Goal: Information Seeking & Learning: Learn about a topic

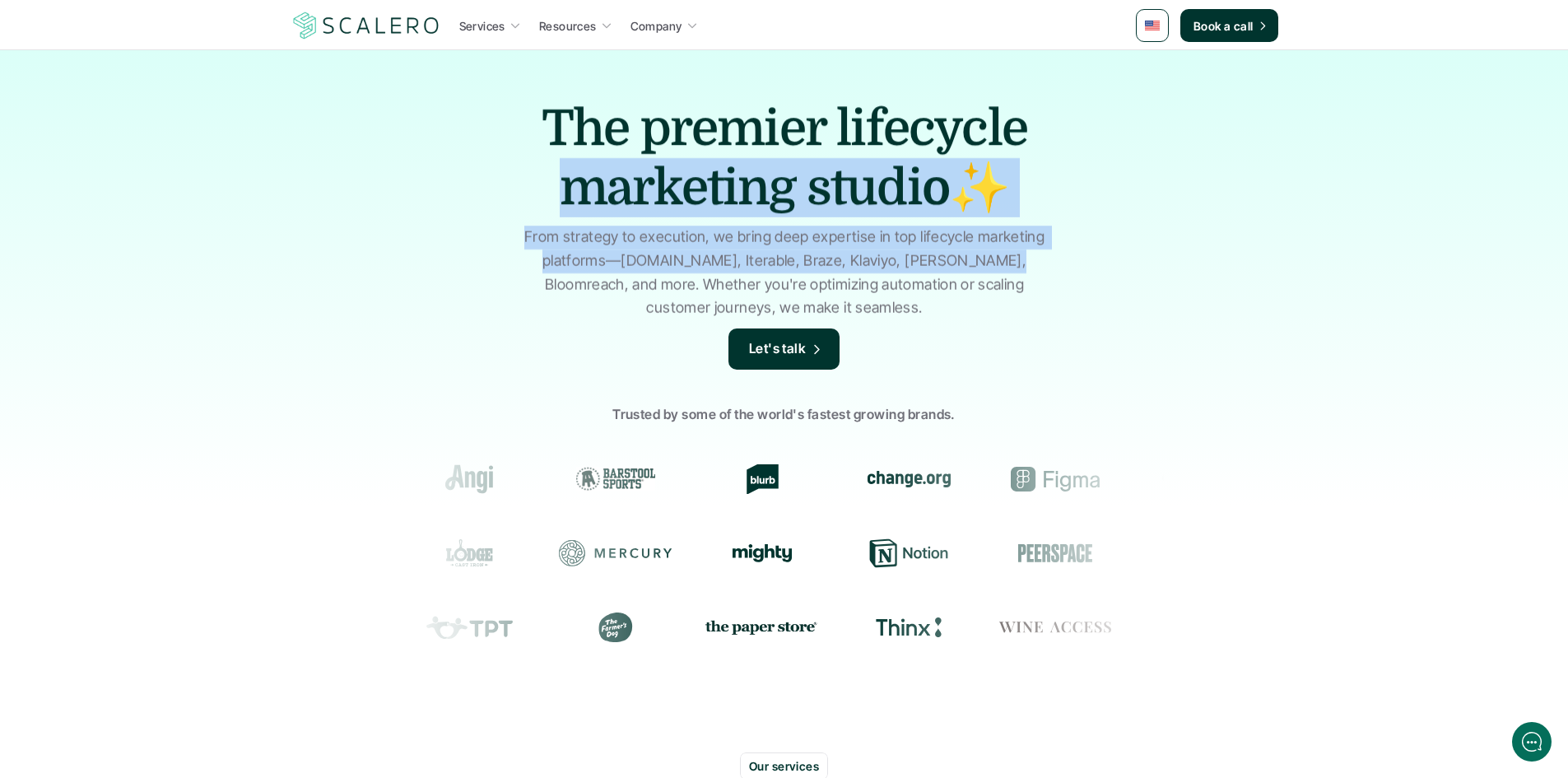
drag, startPoint x: 466, startPoint y: 241, endPoint x: 965, endPoint y: 250, distance: 499.1
click at [965, 250] on div "The premier lifecycle marketing studio✨ From strategy to execution, we bring de…" at bounding box center [784, 394] width 1568 height 691
click at [965, 250] on p "From strategy to execution, we bring deep expertise in top lifecycle marketing …" at bounding box center [784, 273] width 535 height 94
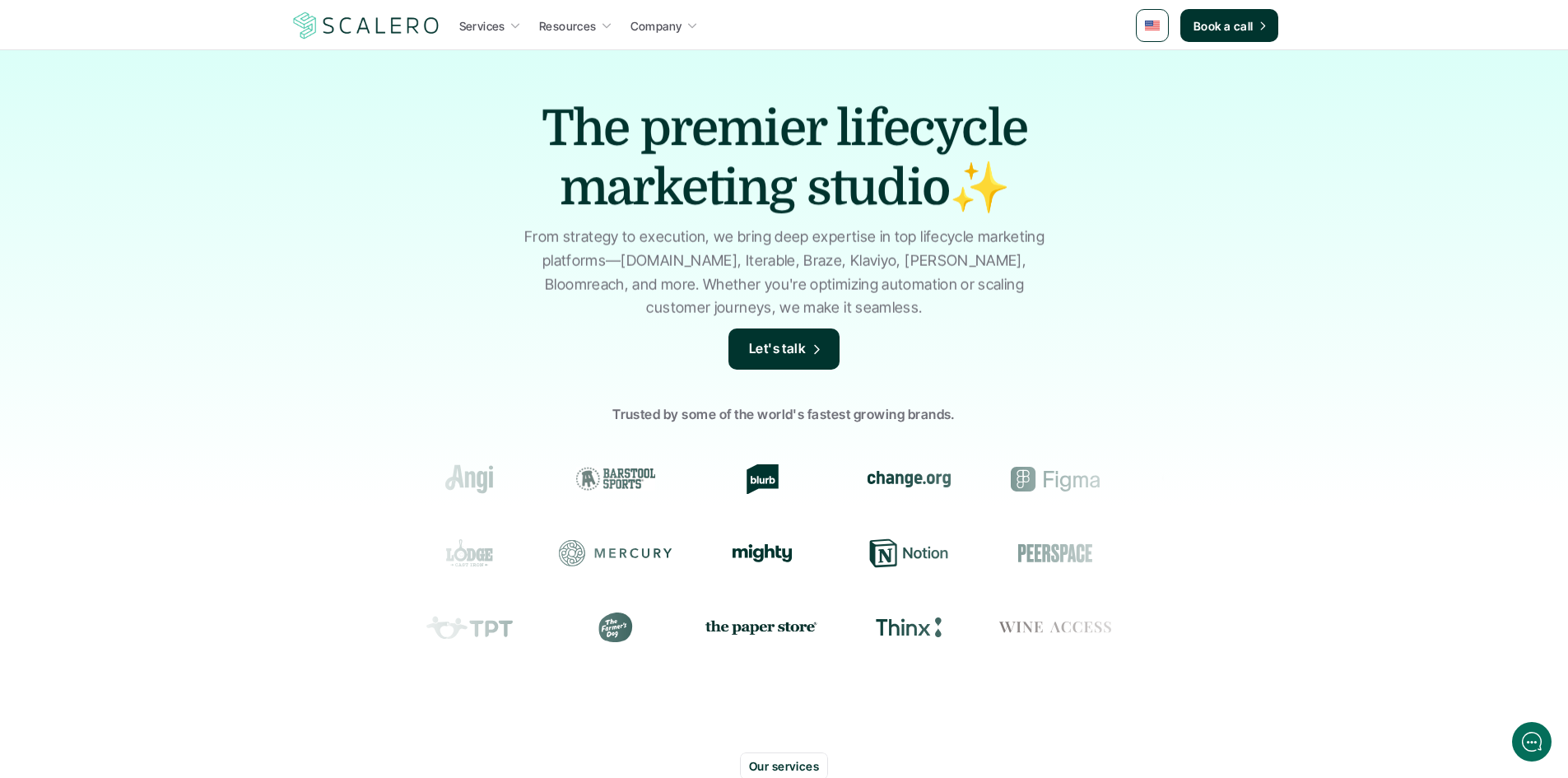
click at [593, 291] on p "From strategy to execution, we bring deep expertise in top lifecycle marketing …" at bounding box center [784, 273] width 535 height 94
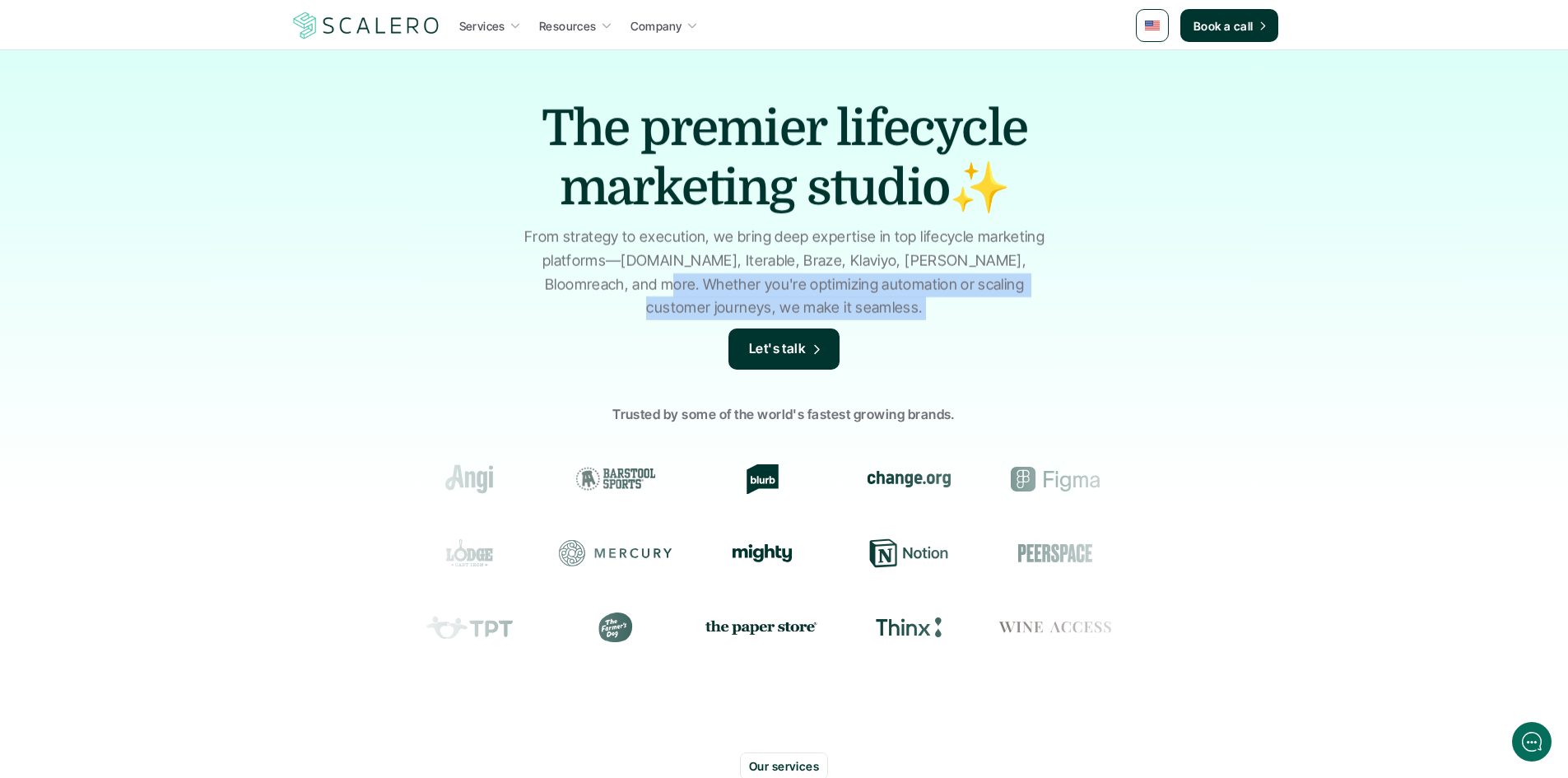
drag, startPoint x: 593, startPoint y: 291, endPoint x: 953, endPoint y: 306, distance: 360.3
click at [951, 306] on p "From strategy to execution, we bring deep expertise in top lifecycle marketing …" at bounding box center [784, 273] width 535 height 94
click at [953, 306] on p "From strategy to execution, we bring deep expertise in top lifecycle marketing …" at bounding box center [784, 273] width 535 height 94
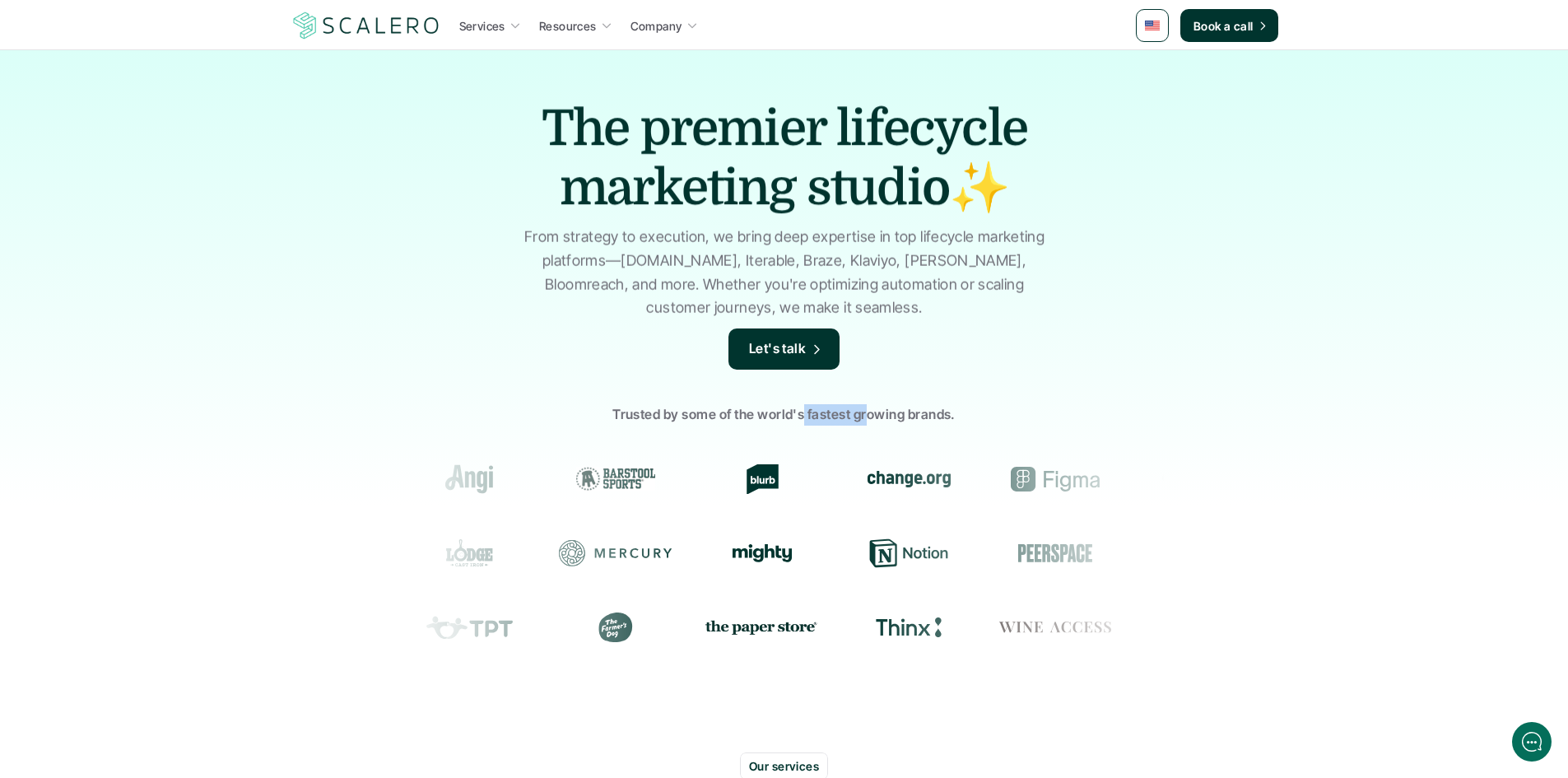
drag, startPoint x: 801, startPoint y: 414, endPoint x: 928, endPoint y: 417, distance: 127.0
click at [923, 417] on p "Trusted by some of the world's fastest growing brands." at bounding box center [784, 415] width 1568 height 22
click at [928, 417] on p "Trusted by some of the world's fastest growing brands." at bounding box center [784, 415] width 1568 height 22
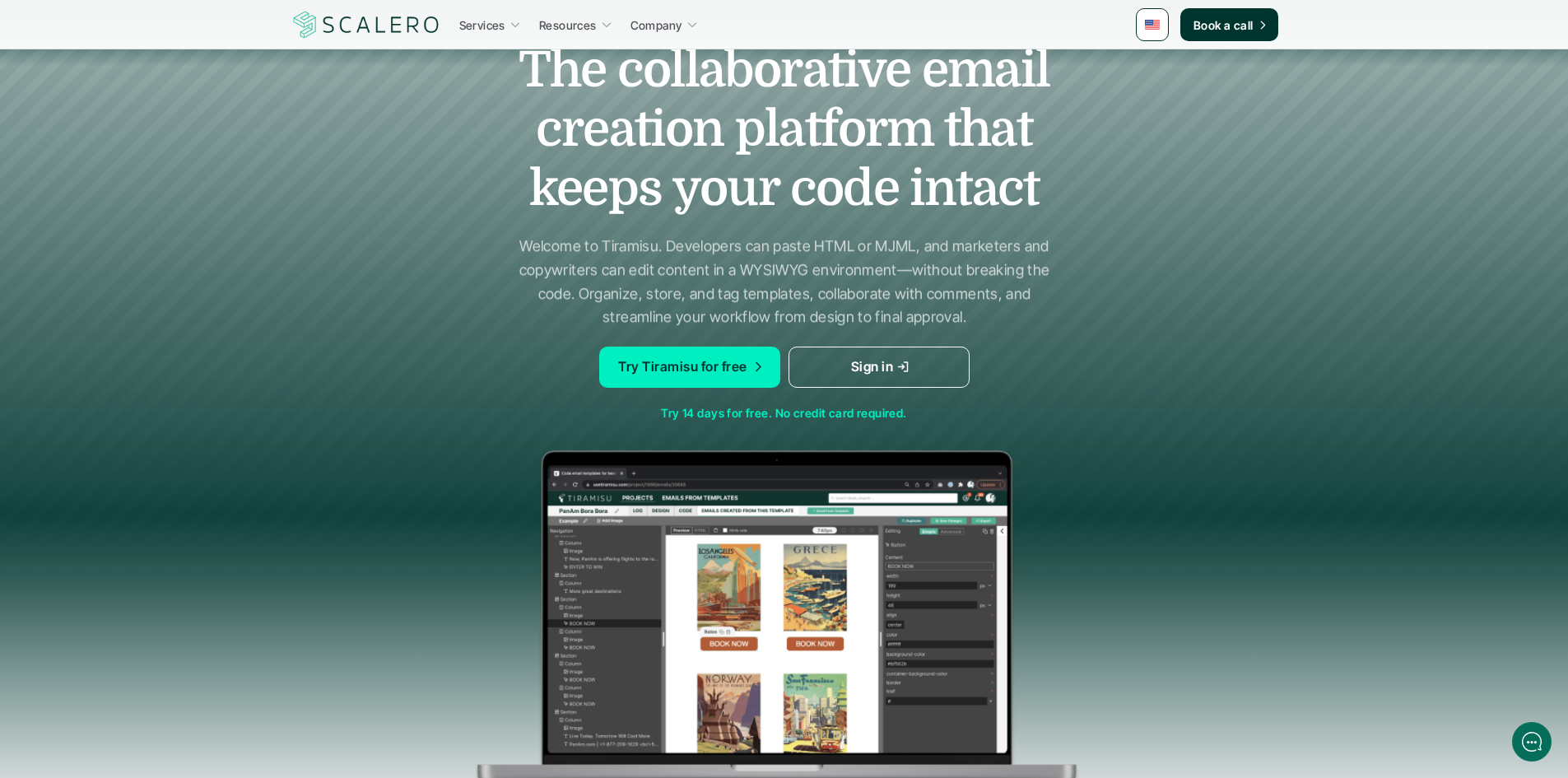
scroll to position [83, 0]
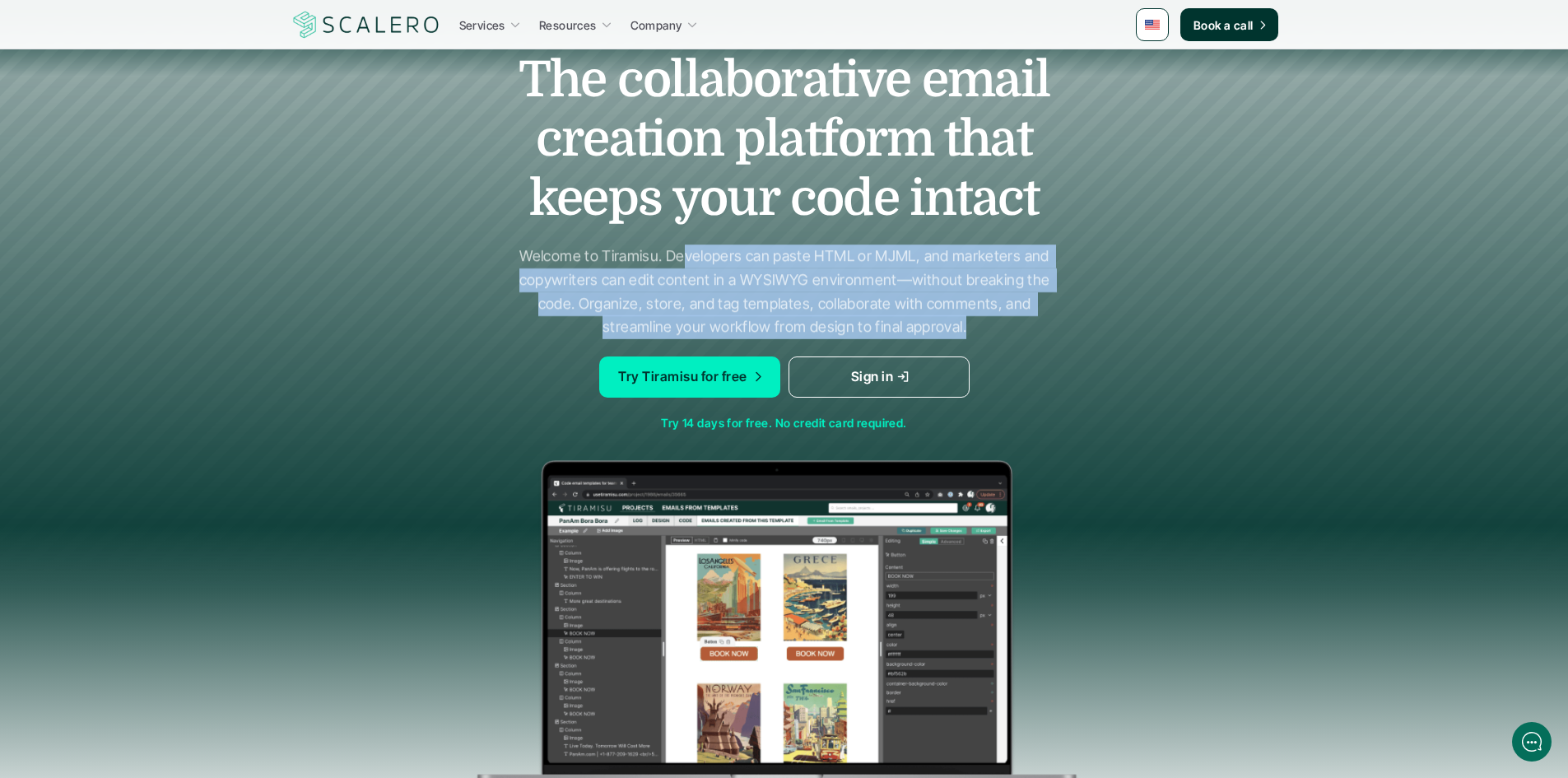
drag, startPoint x: 686, startPoint y: 262, endPoint x: 1066, endPoint y: 327, distance: 385.5
click at [1066, 327] on div "The collaborative email creation platform that keeps your code intact Welcome t…" at bounding box center [784, 438] width 988 height 842
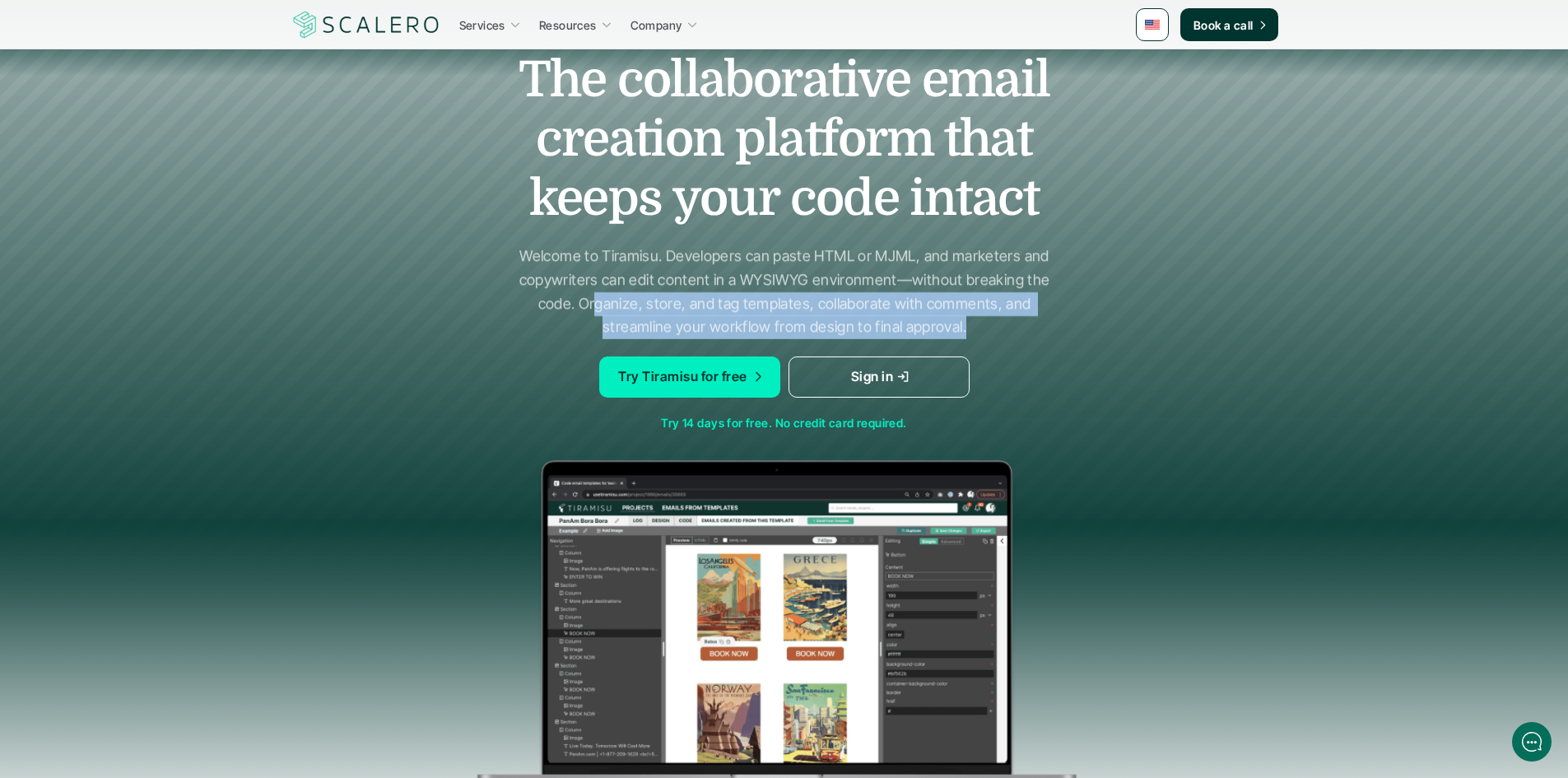
drag, startPoint x: 902, startPoint y: 323, endPoint x: 593, endPoint y: 307, distance: 309.4
click at [594, 307] on div "The collaborative email creation platform that keeps your code intact Welcome t…" at bounding box center [784, 438] width 988 height 842
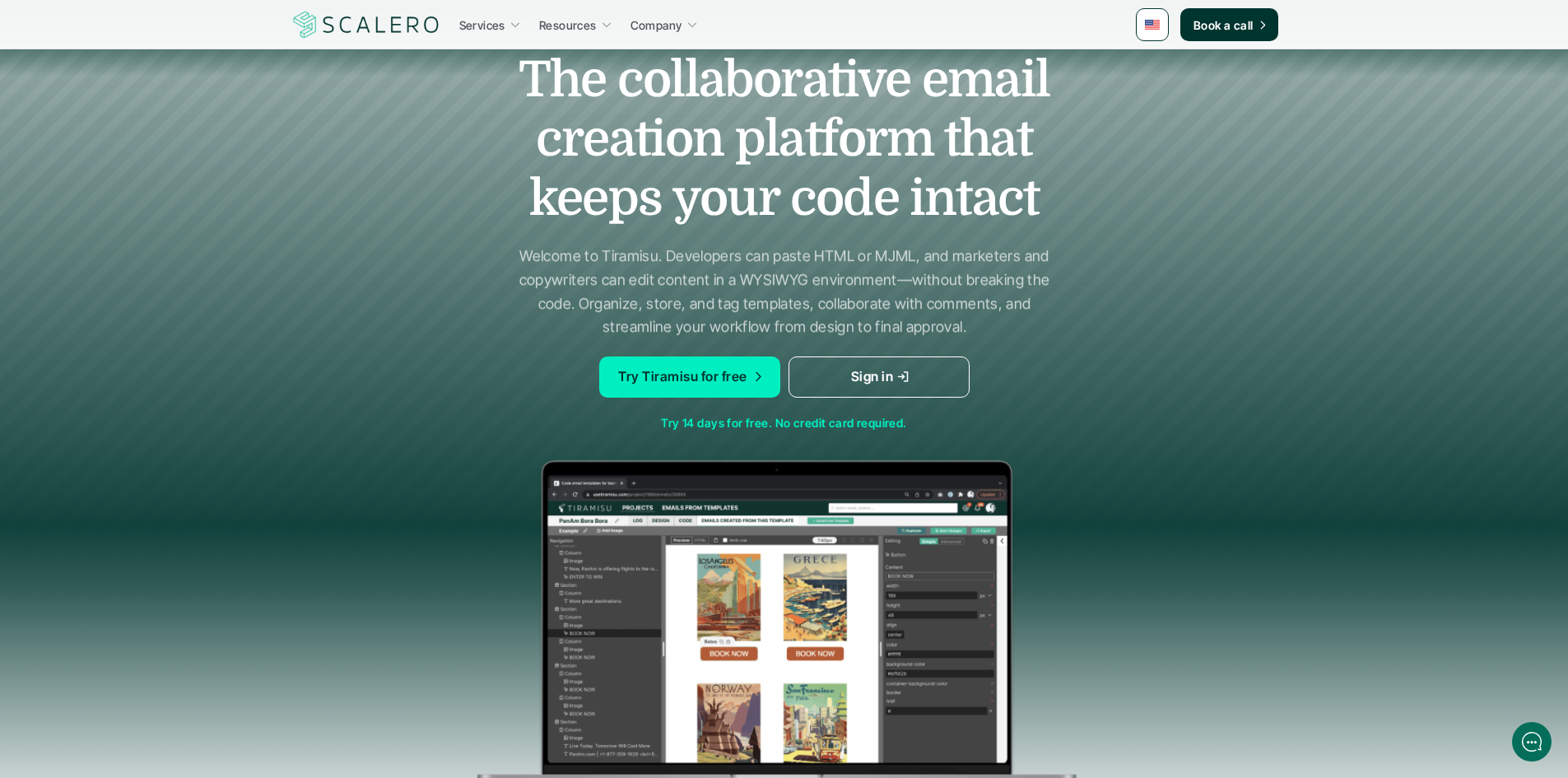
click at [593, 307] on p "Welcome to Tiramisu. Developers can paste HTML or MJML, and marketers and copyw…" at bounding box center [784, 292] width 535 height 94
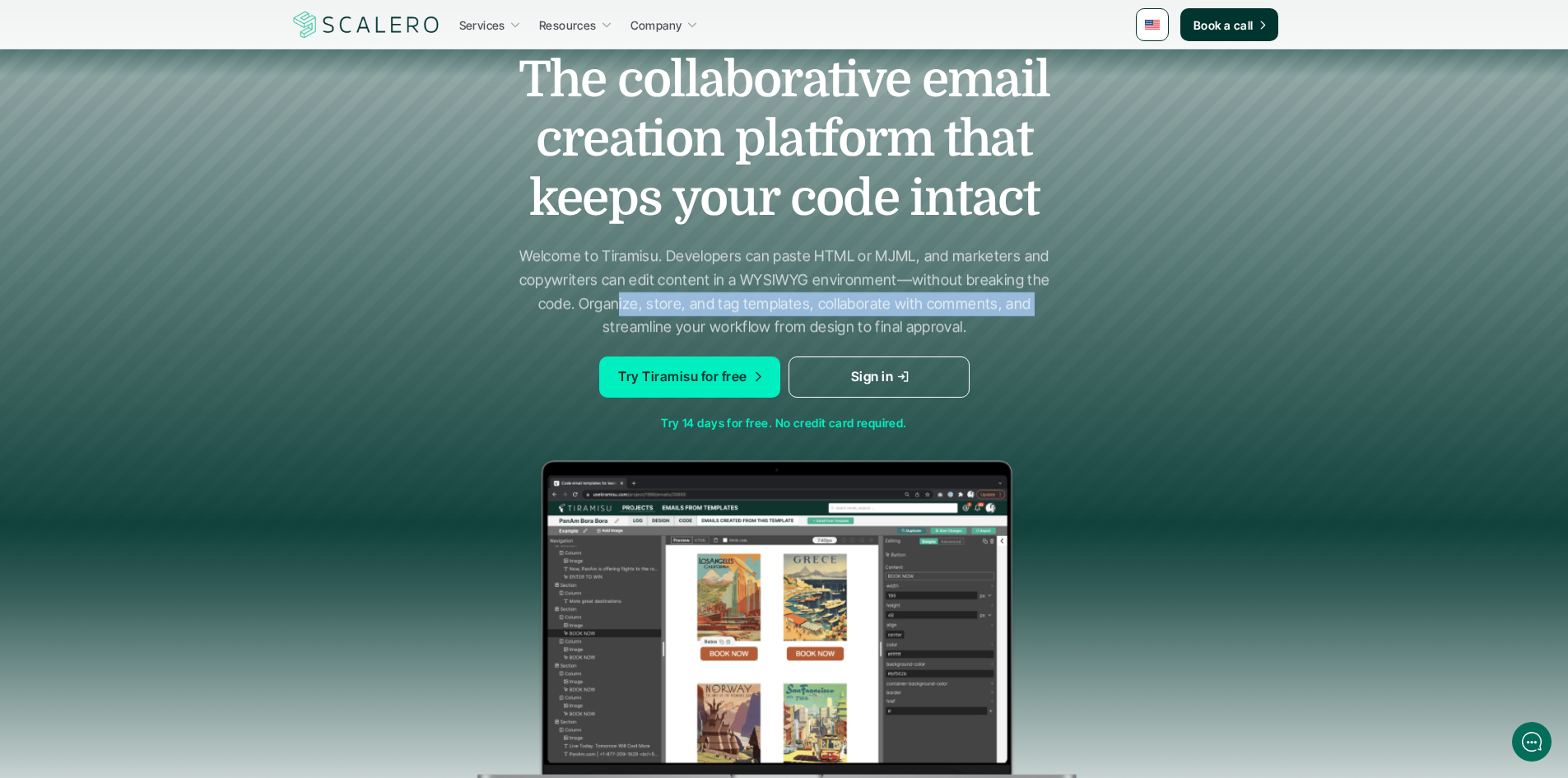
drag, startPoint x: 622, startPoint y: 307, endPoint x: 1084, endPoint y: 306, distance: 462.0
click at [1081, 307] on div "The collaborative email creation platform that keeps your code intact Welcome t…" at bounding box center [784, 438] width 988 height 842
click at [1084, 306] on div "The collaborative email creation platform that keeps your code intact Welcome t…" at bounding box center [784, 438] width 988 height 842
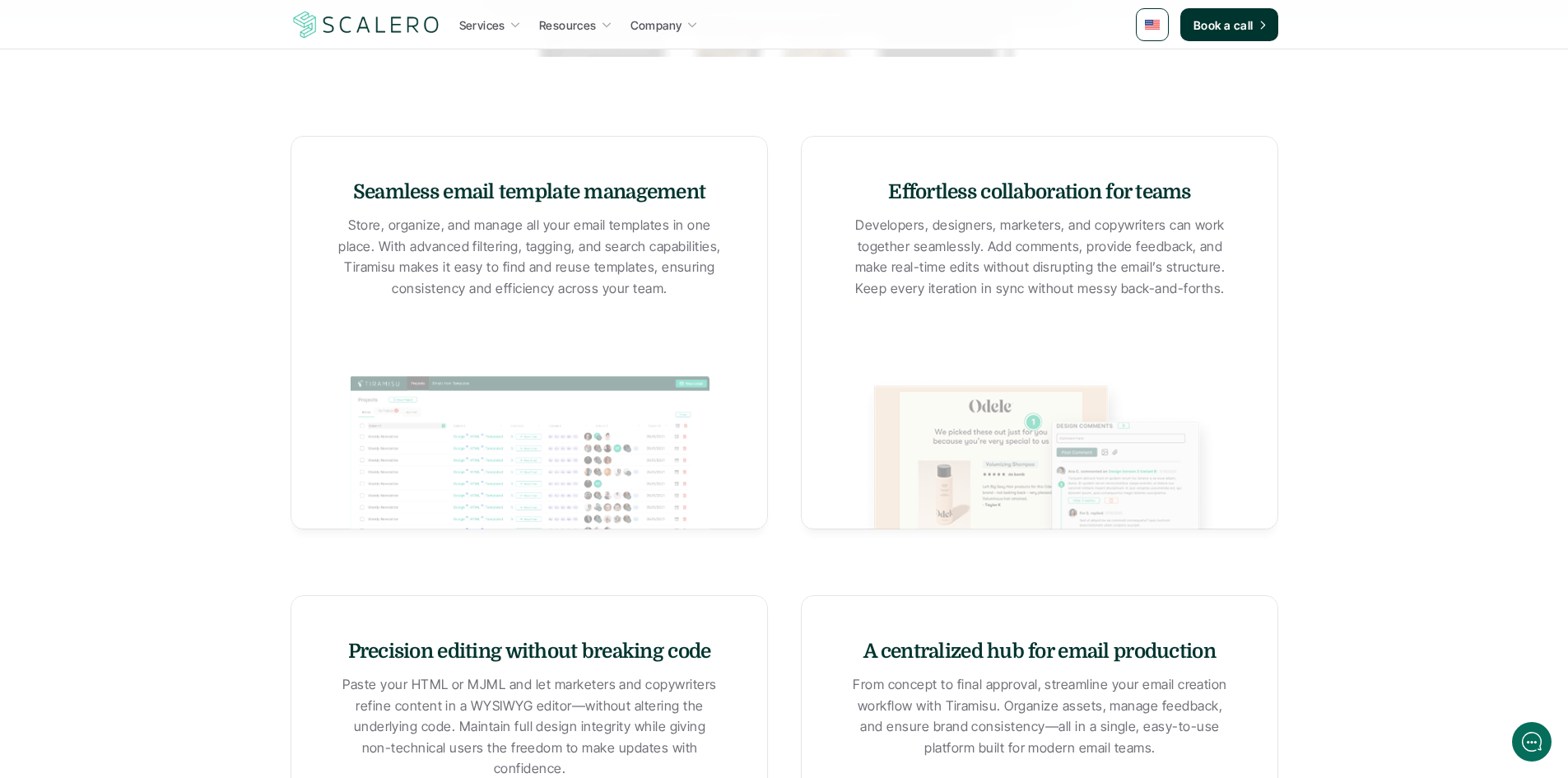
scroll to position [906, 0]
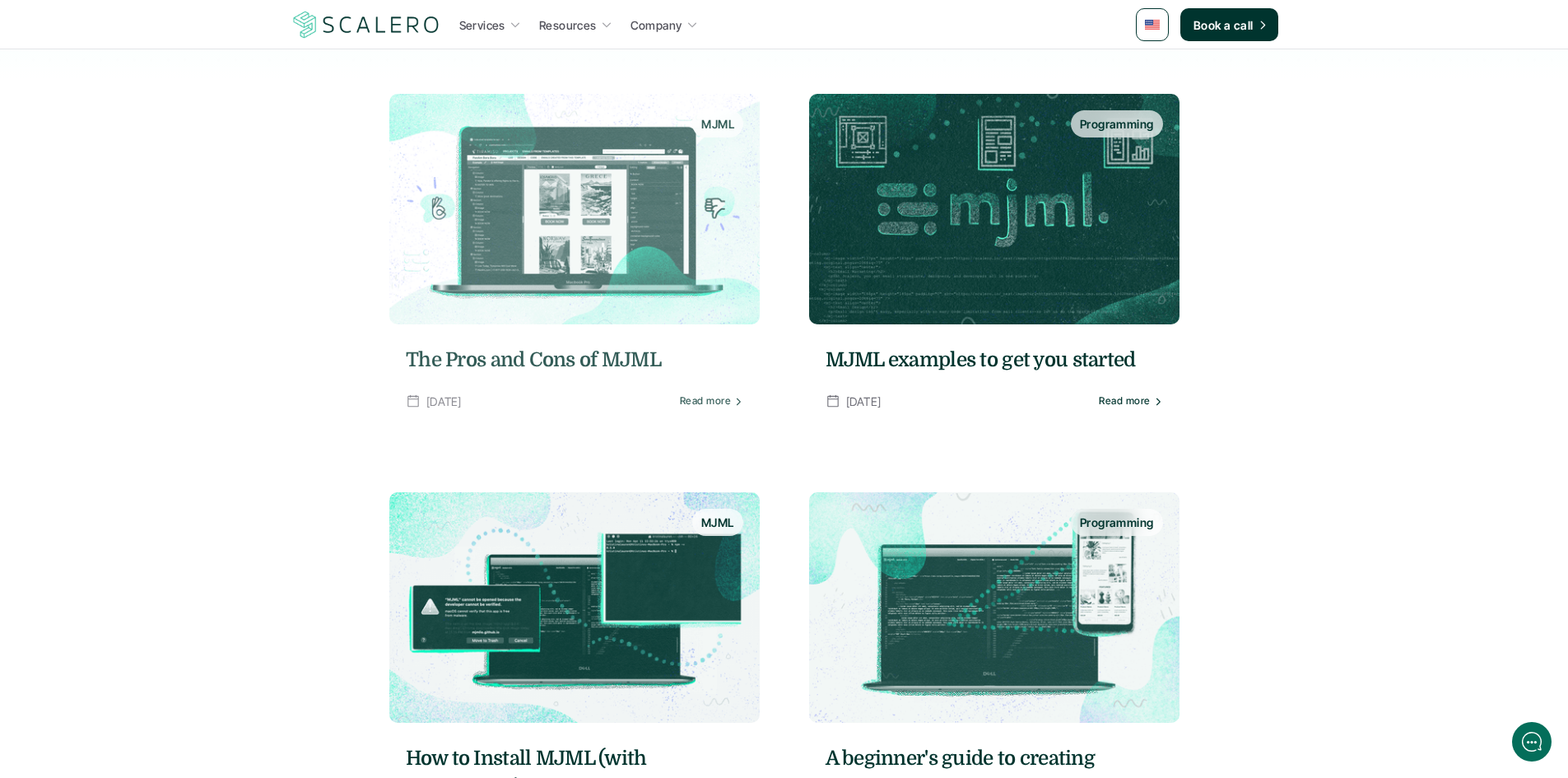
click at [622, 309] on img at bounding box center [573, 209] width 370 height 231
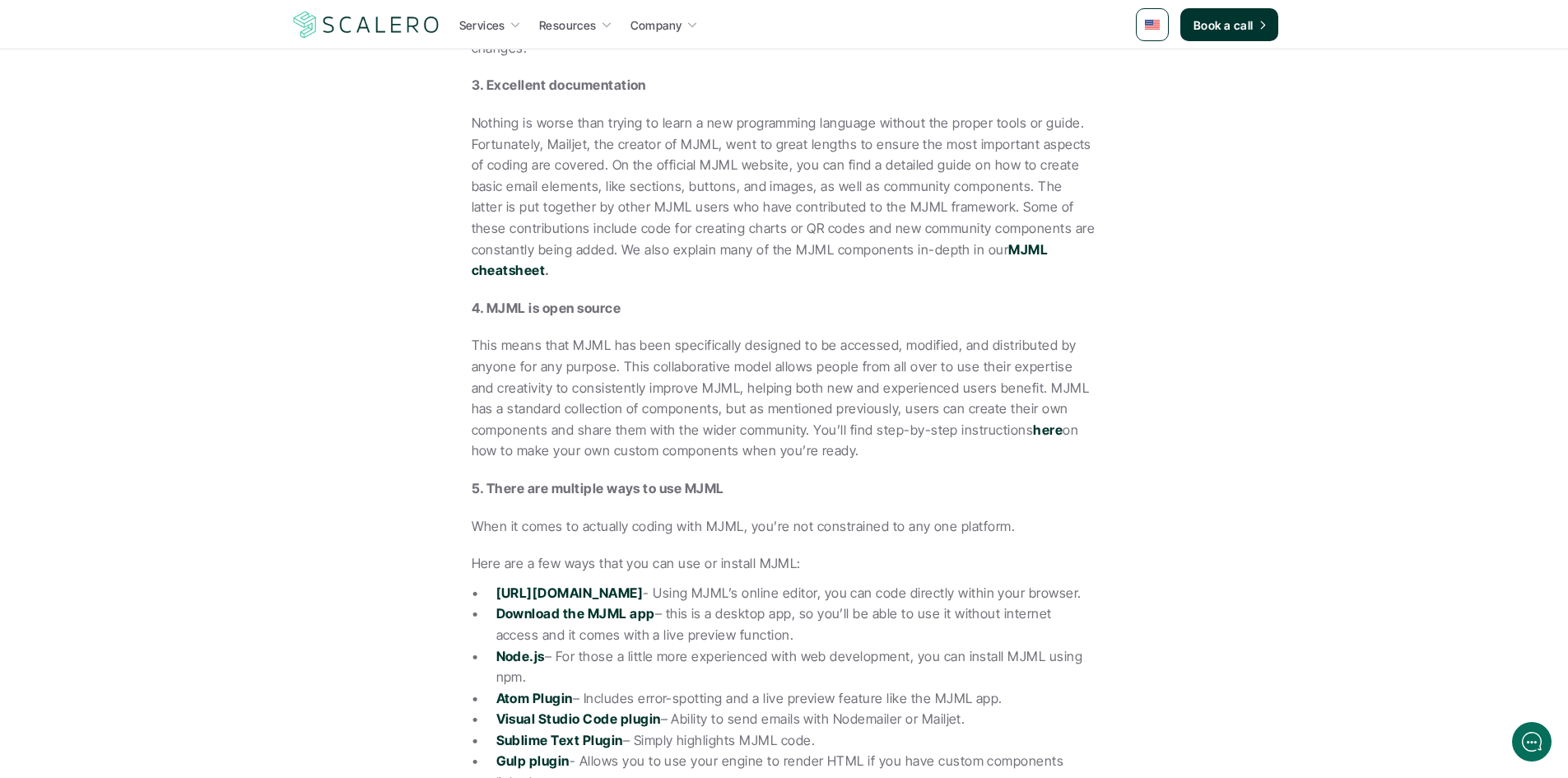
scroll to position [1400, 0]
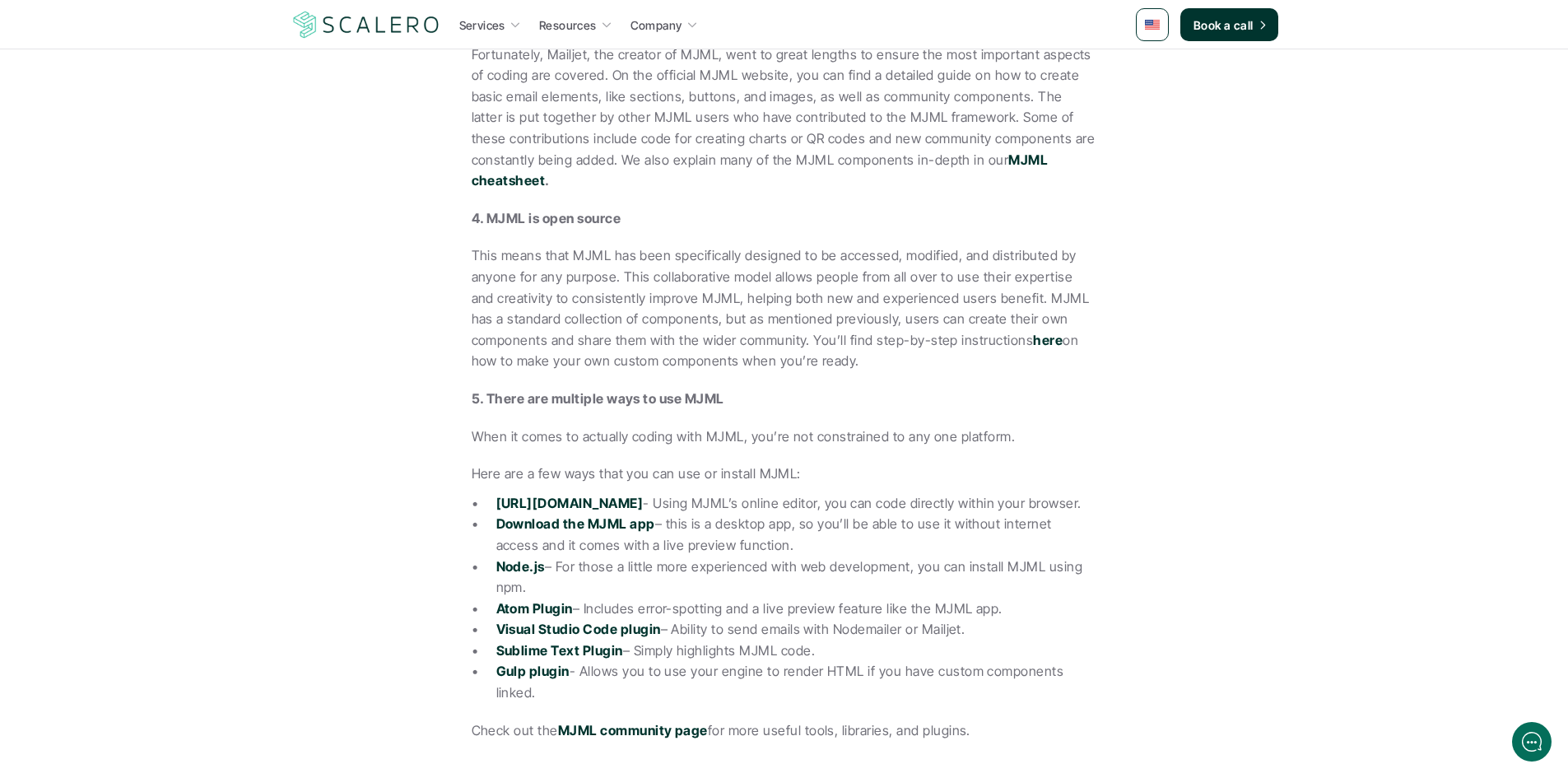
drag, startPoint x: 568, startPoint y: 541, endPoint x: 646, endPoint y: 562, distance: 80.8
click at [646, 562] on p "Node.js – For those a little more experienced with web development, you can ins…" at bounding box center [796, 578] width 601 height 42
click at [646, 557] on p "Node.js – For those a little more experienced with web development, you can ins…" at bounding box center [796, 578] width 601 height 42
drag, startPoint x: 646, startPoint y: 549, endPoint x: 760, endPoint y: 564, distance: 115.0
click at [760, 564] on p "Node.js – For those a little more experienced with web development, you can ins…" at bounding box center [796, 578] width 601 height 42
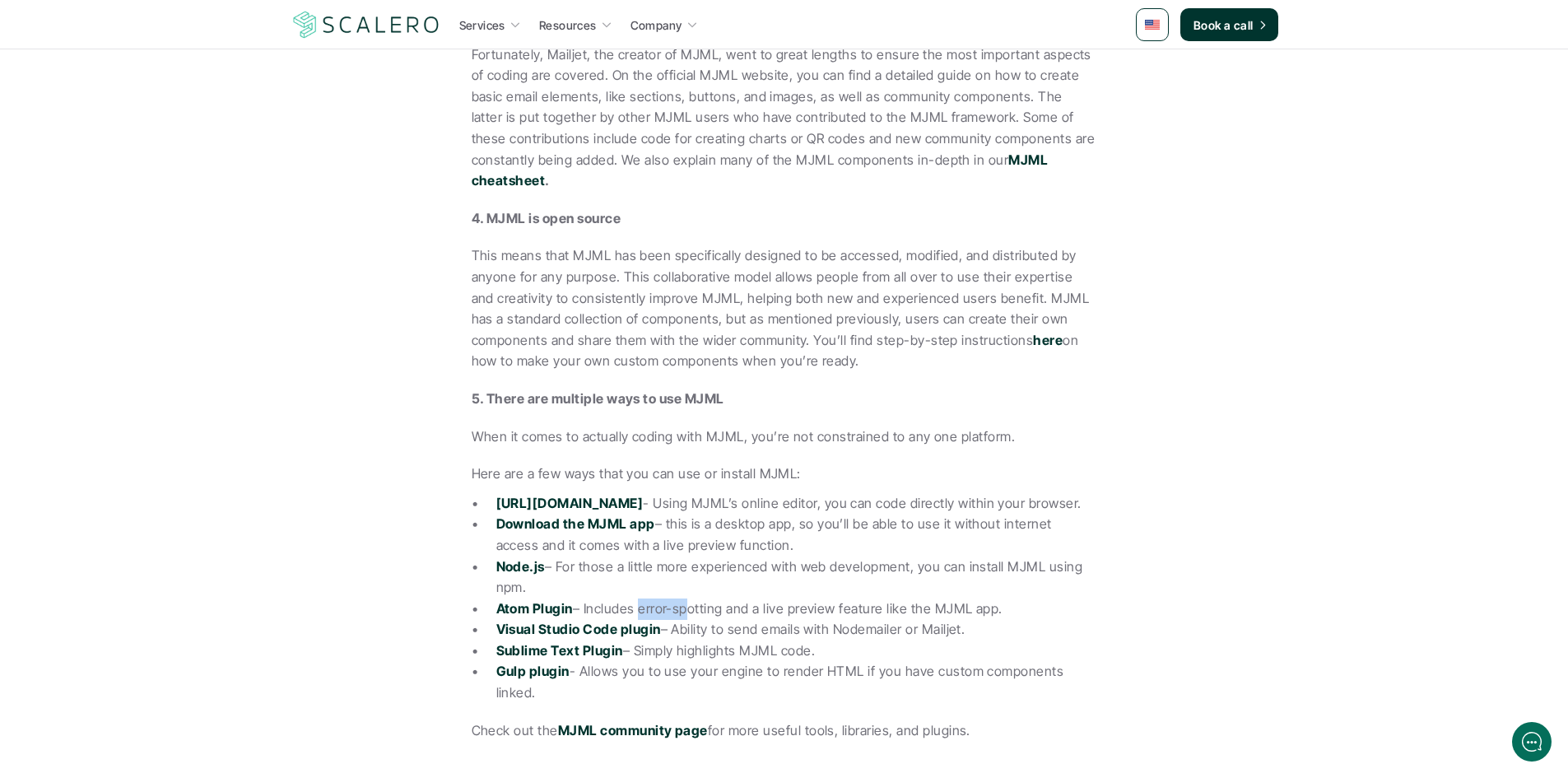
drag, startPoint x: 643, startPoint y: 588, endPoint x: 773, endPoint y: 588, distance: 130.0
click at [770, 598] on p "Atom Plugin – Includes error-spotting and a live preview feature like the MJML …" at bounding box center [796, 609] width 601 height 22
drag, startPoint x: 723, startPoint y: 608, endPoint x: 870, endPoint y: 611, distance: 147.0
click at [838, 619] on p "Visual Studio Code plugin – Ability to send emails with Nodemailer or Mailjet." at bounding box center [796, 630] width 601 height 22
drag, startPoint x: 906, startPoint y: 610, endPoint x: 829, endPoint y: 610, distance: 77.0
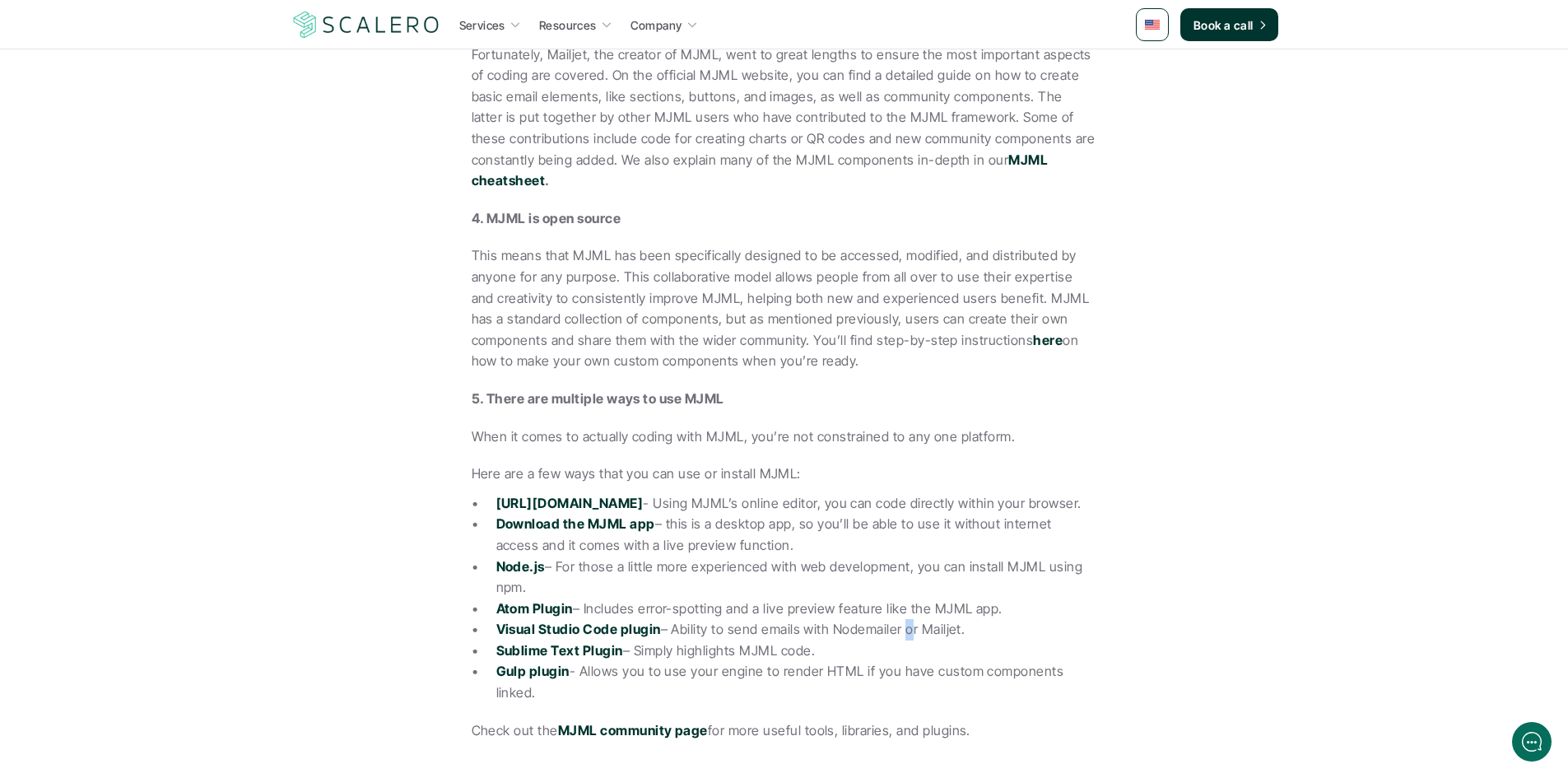
click at [833, 619] on p "Visual Studio Code plugin – Ability to send emails with Nodemailer or Mailjet." at bounding box center [796, 630] width 601 height 22
click at [872, 619] on p "Visual Studio Code plugin – Ability to send emails with Nodemailer or Mailjet." at bounding box center [796, 630] width 601 height 22
click at [690, 640] on p "Sublime Text Plugin – Simply highlights MJML code." at bounding box center [796, 651] width 601 height 22
click at [778, 661] on p "Gulp plugin - Allows you to use your engine to render HTML if you have custom c…" at bounding box center [796, 682] width 601 height 42
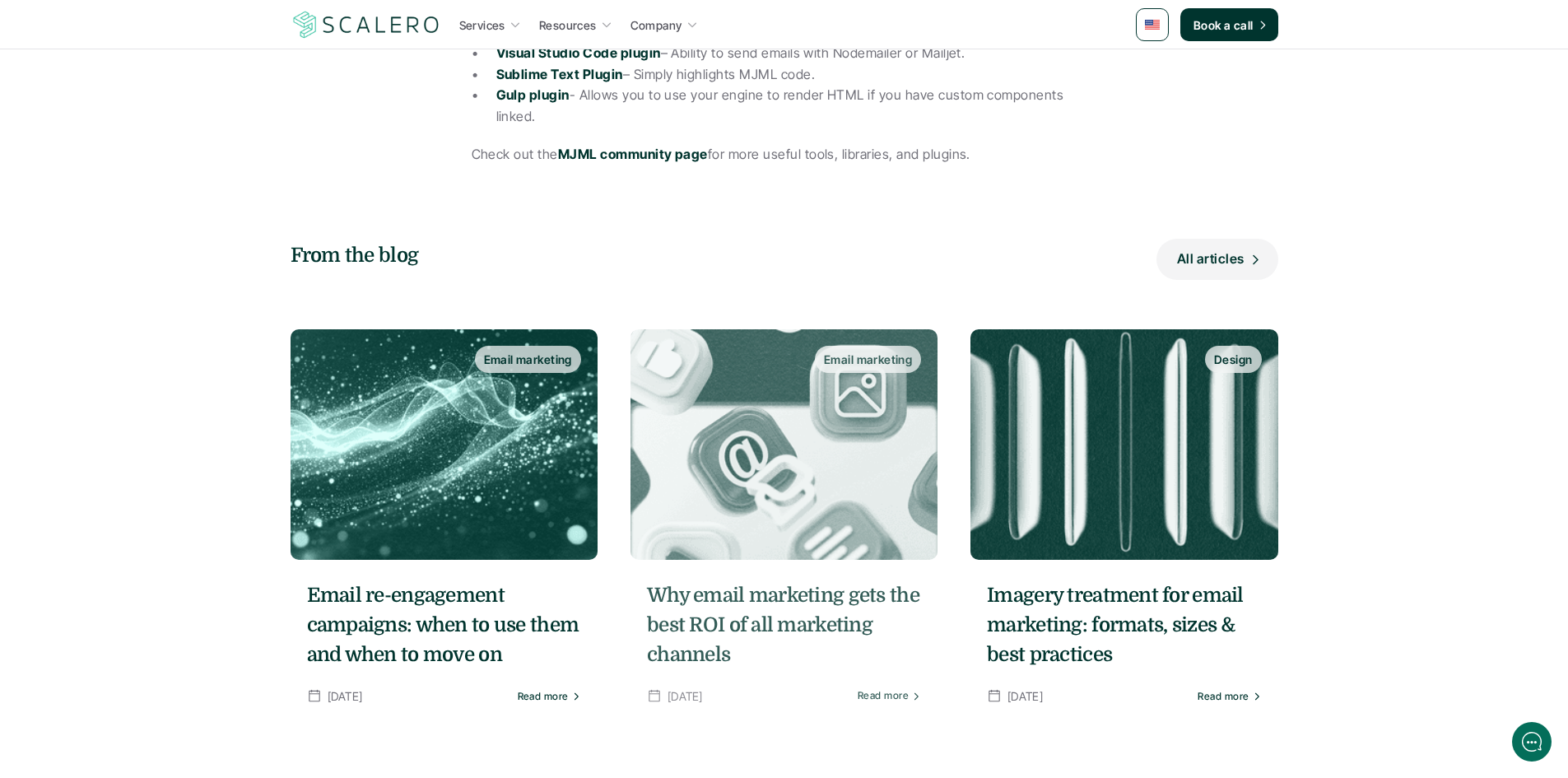
scroll to position [1482, 0]
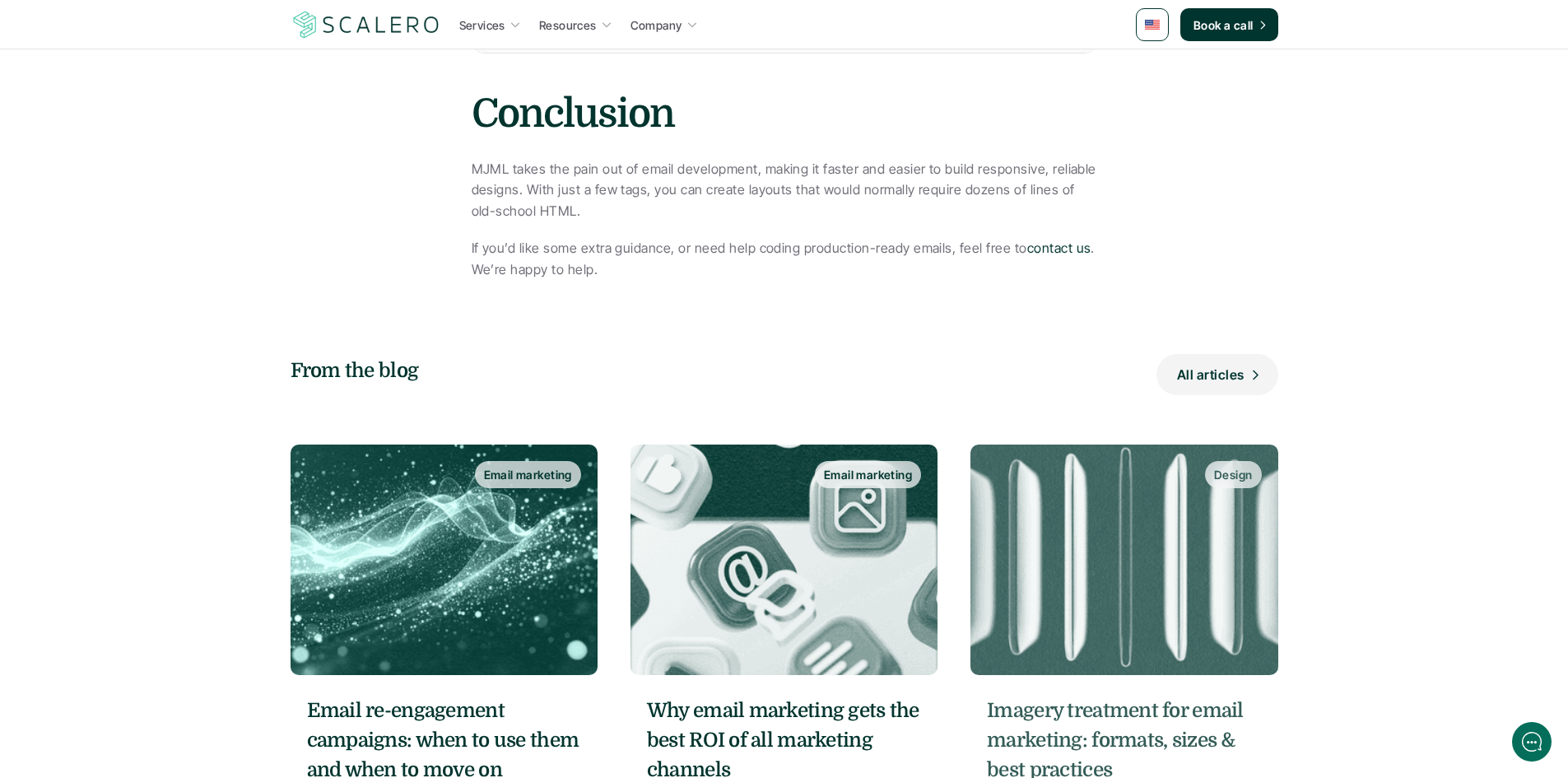
scroll to position [12843, 0]
